Goal: Information Seeking & Learning: Check status

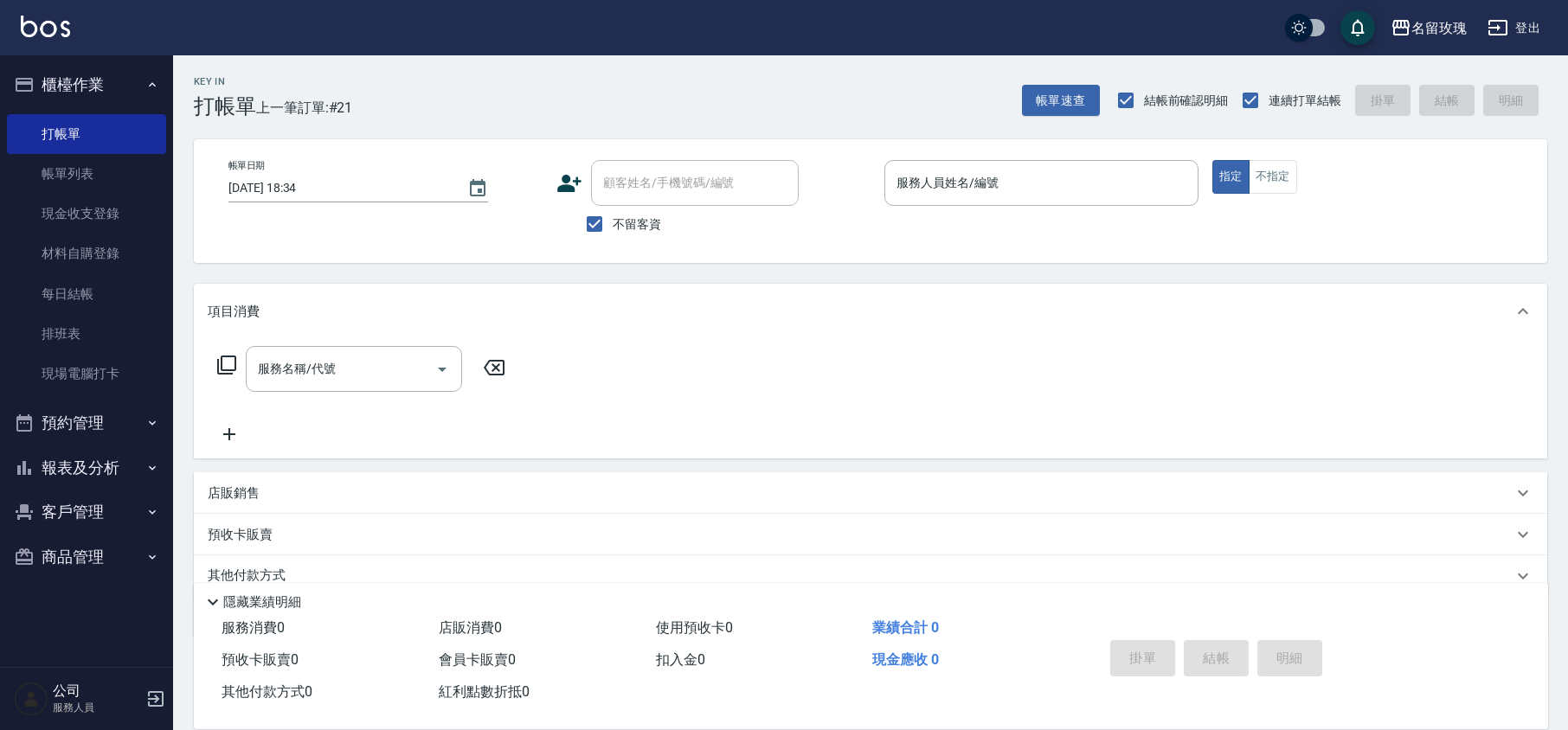
click at [113, 463] on button "報表及分析" at bounding box center [87, 468] width 160 height 45
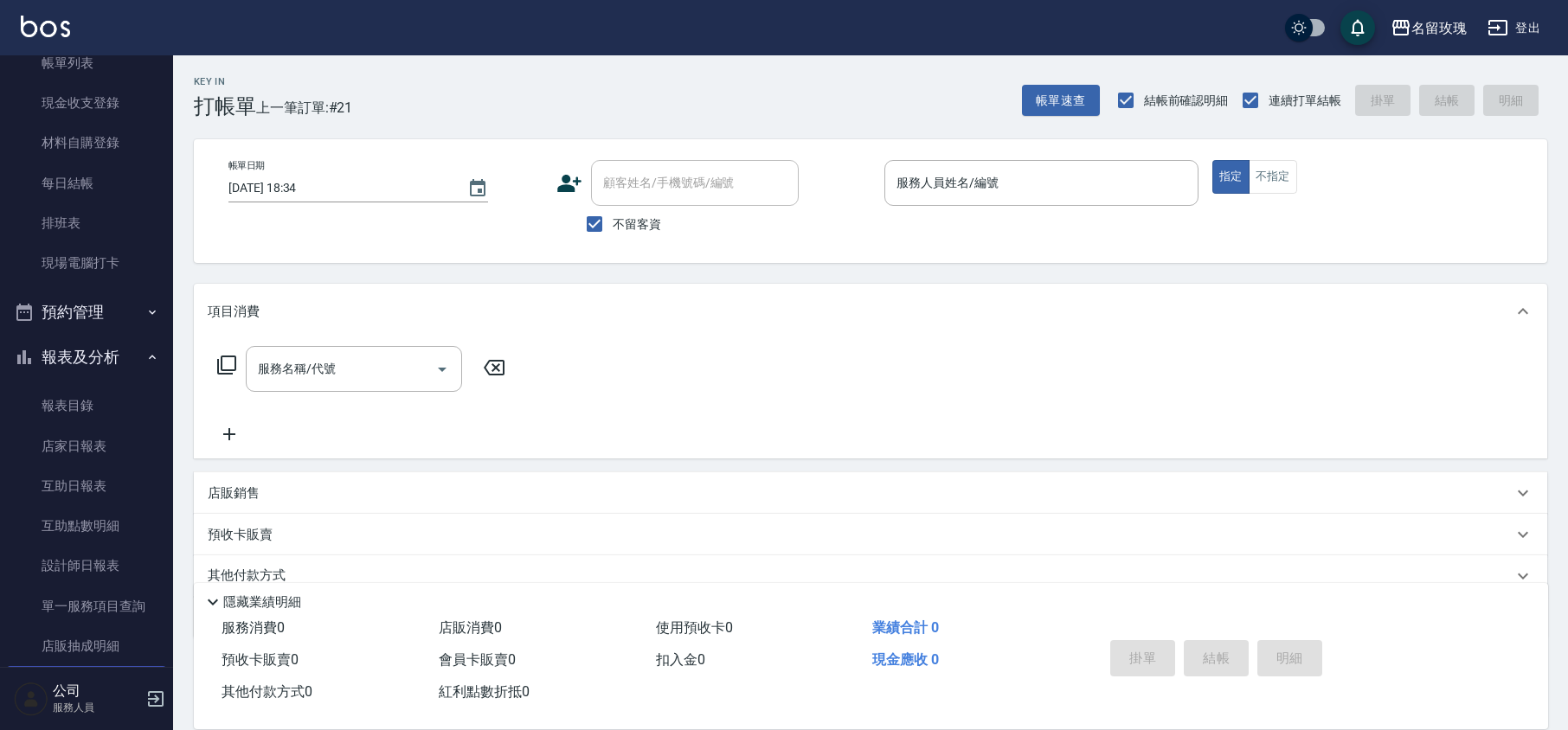
scroll to position [230, 0]
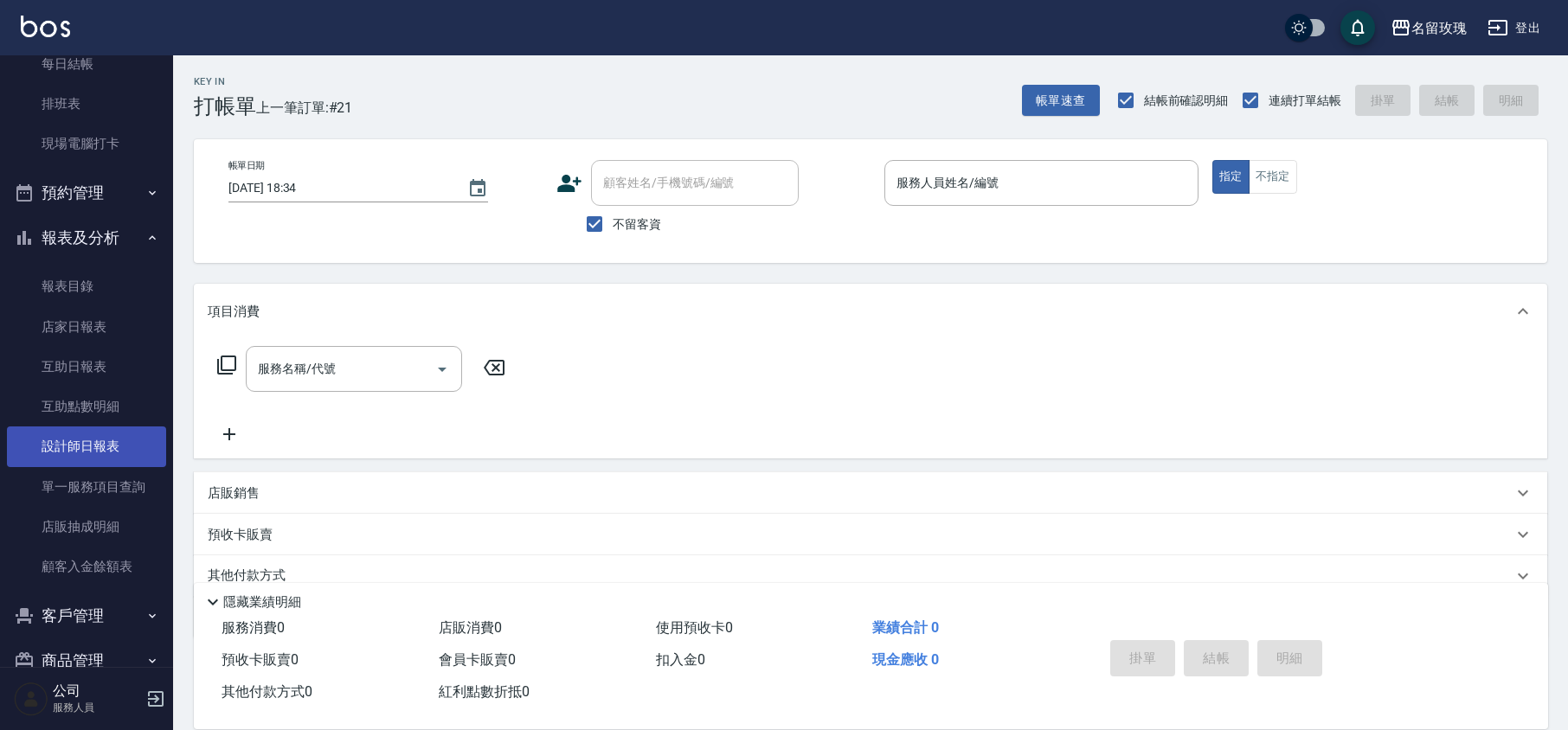
click at [122, 450] on link "設計師日報表" at bounding box center [87, 446] width 160 height 39
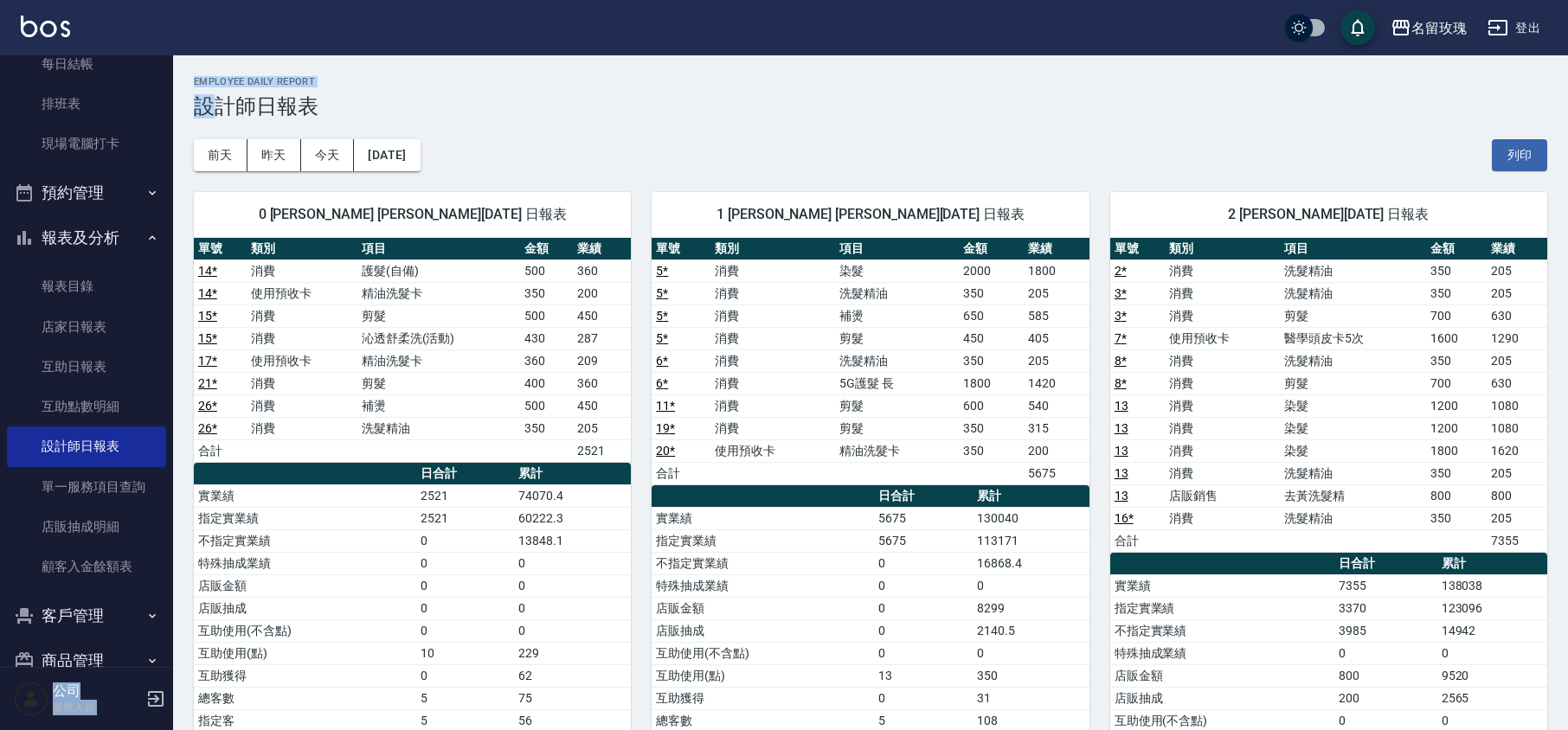
drag, startPoint x: 163, startPoint y: 244, endPoint x: 208, endPoint y: 100, distance: 150.9
drag, startPoint x: 178, startPoint y: 254, endPoint x: 163, endPoint y: 228, distance: 30.0
drag, startPoint x: 160, startPoint y: 229, endPoint x: 180, endPoint y: 149, distance: 82.5
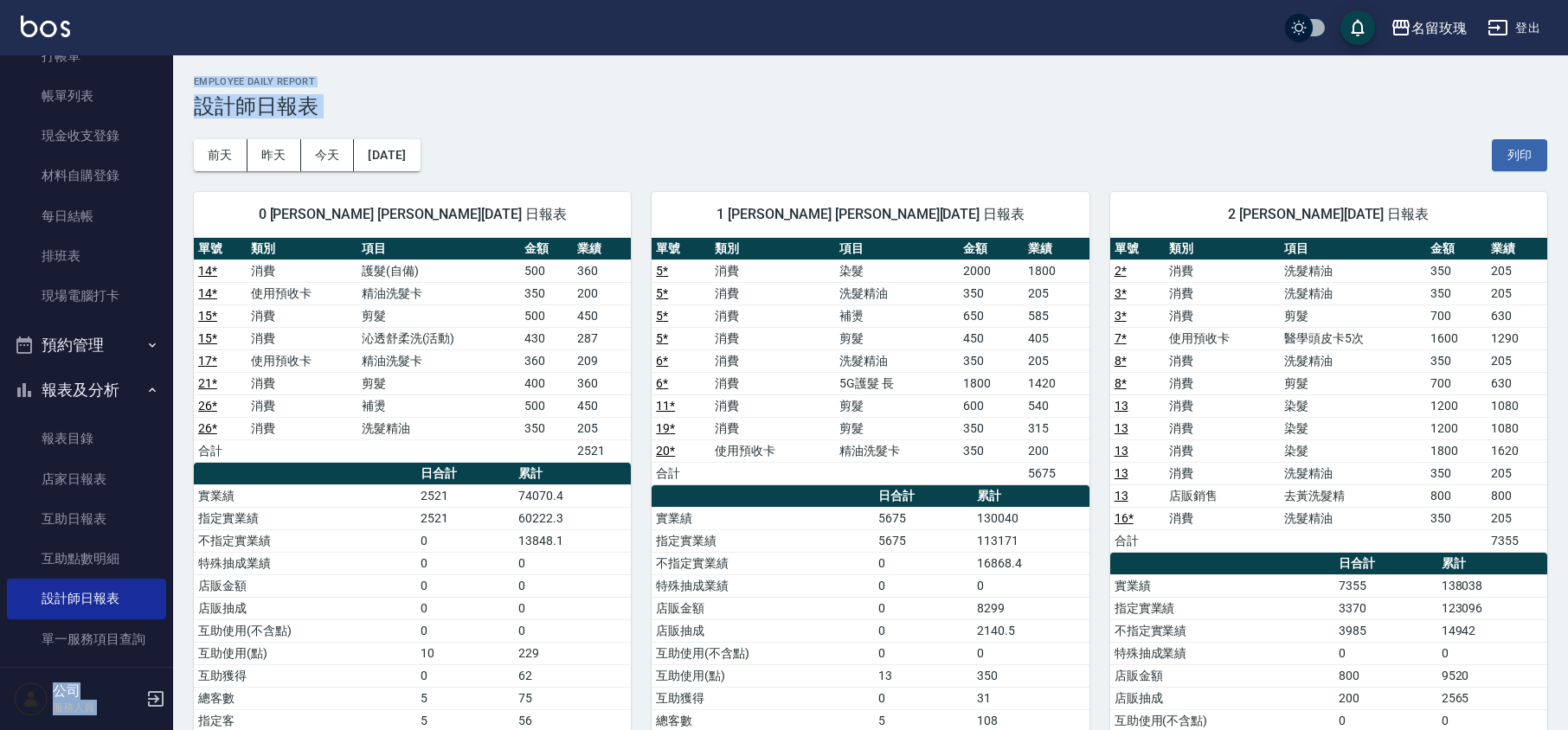
scroll to position [16, 0]
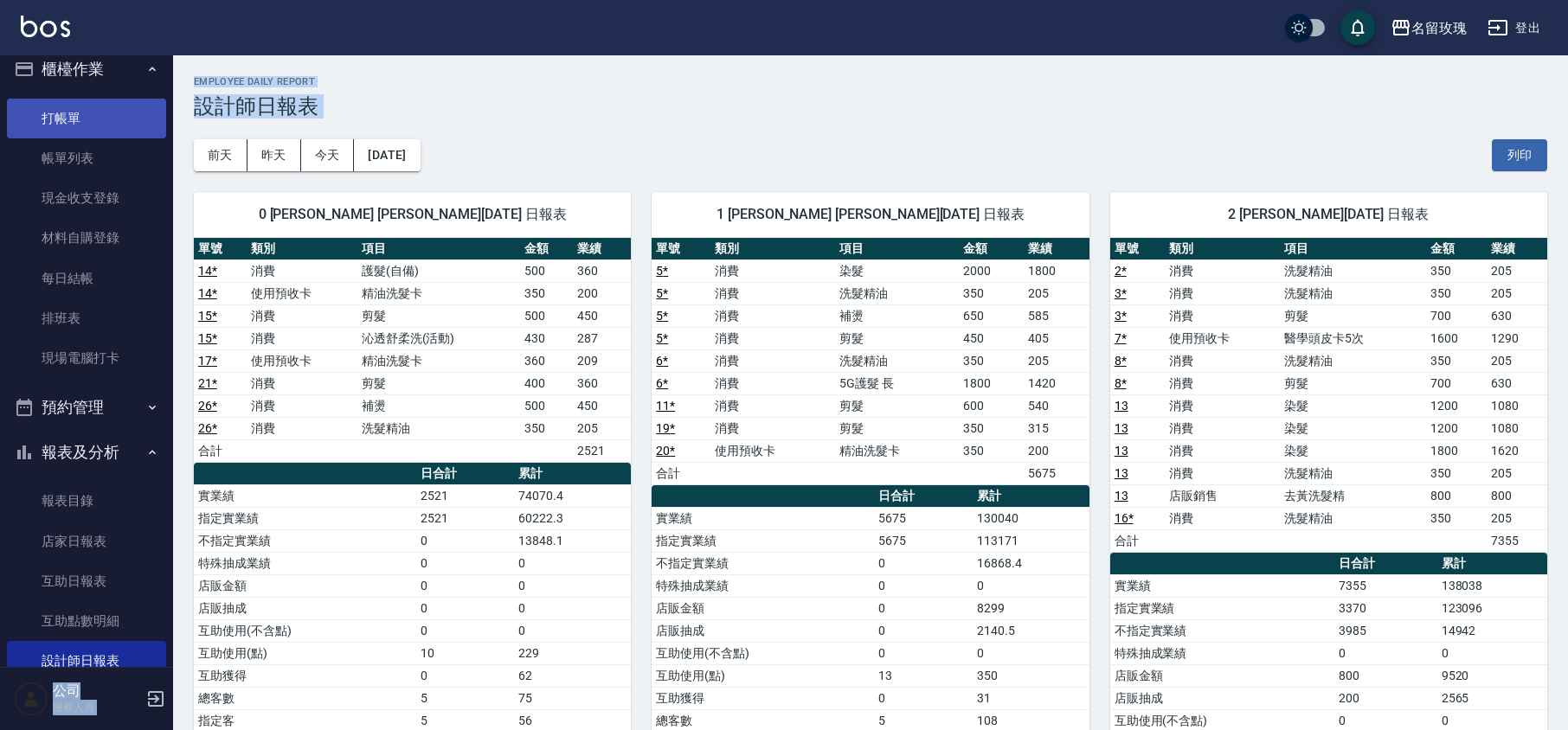
click at [135, 121] on link "打帳單" at bounding box center [87, 117] width 160 height 39
